Goal: Navigation & Orientation: Find specific page/section

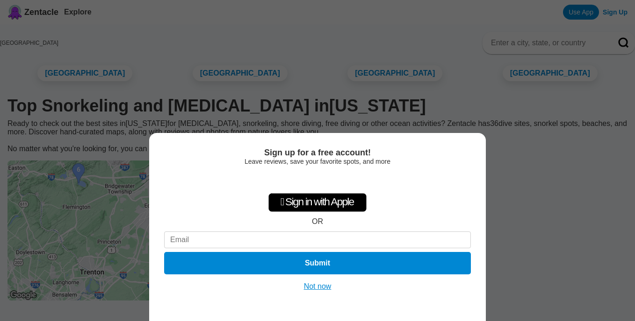
click at [325, 290] on button "Not now" at bounding box center [317, 286] width 33 height 9
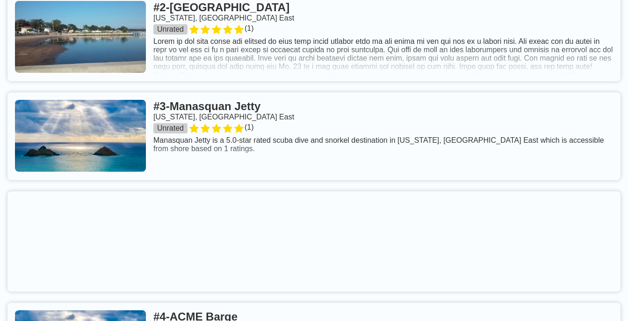
scroll to position [748, 0]
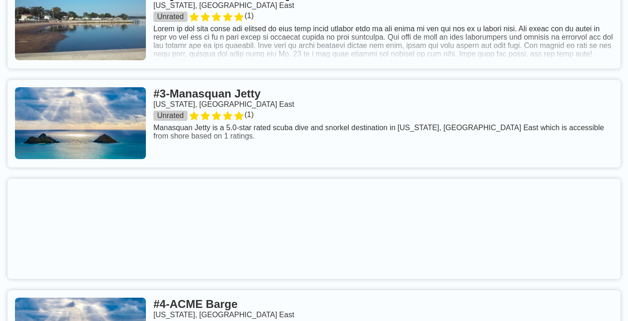
click at [224, 145] on link at bounding box center [313, 124] width 613 height 88
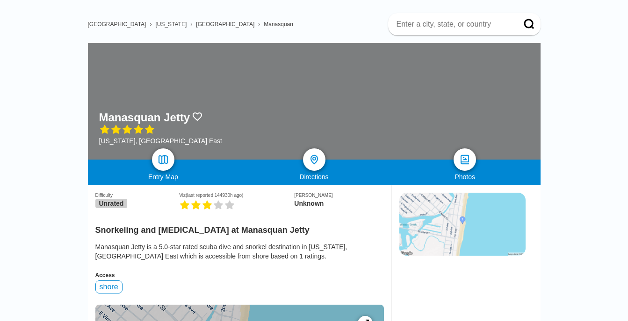
scroll to position [187, 0]
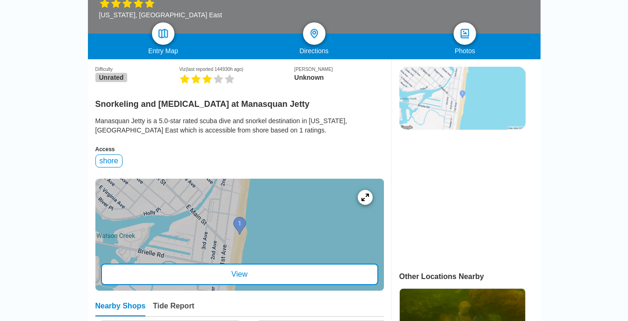
click at [429, 90] on img at bounding box center [462, 98] width 126 height 63
